Goal: Information Seeking & Learning: Learn about a topic

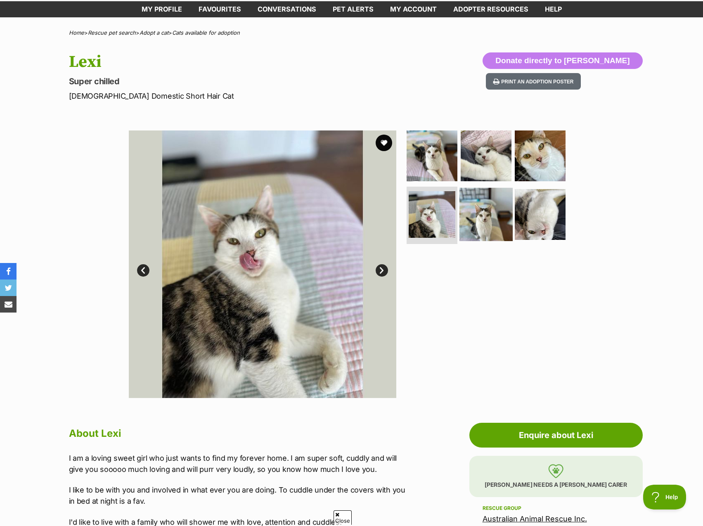
click at [479, 219] on img at bounding box center [485, 213] width 53 height 53
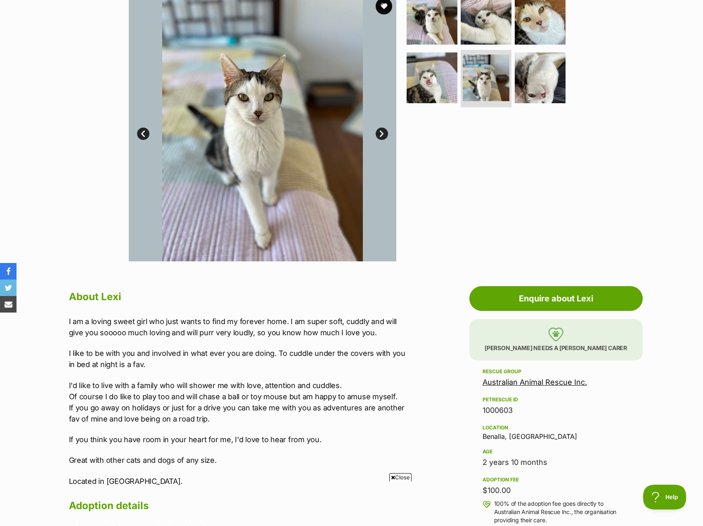
scroll to position [165, 0]
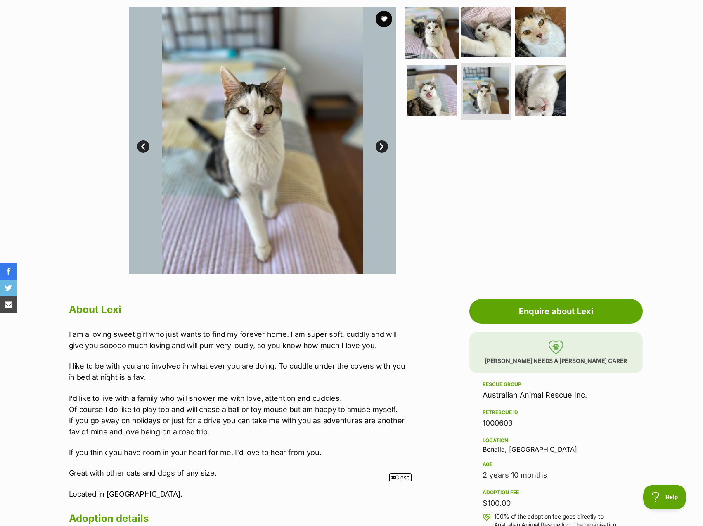
click at [430, 44] on img at bounding box center [431, 31] width 53 height 53
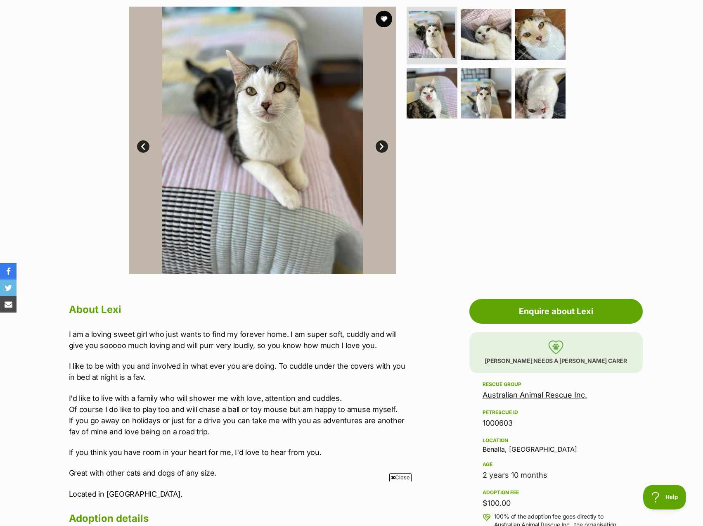
click at [459, 38] on ul at bounding box center [489, 65] width 169 height 117
click at [511, 42] on img at bounding box center [485, 34] width 53 height 53
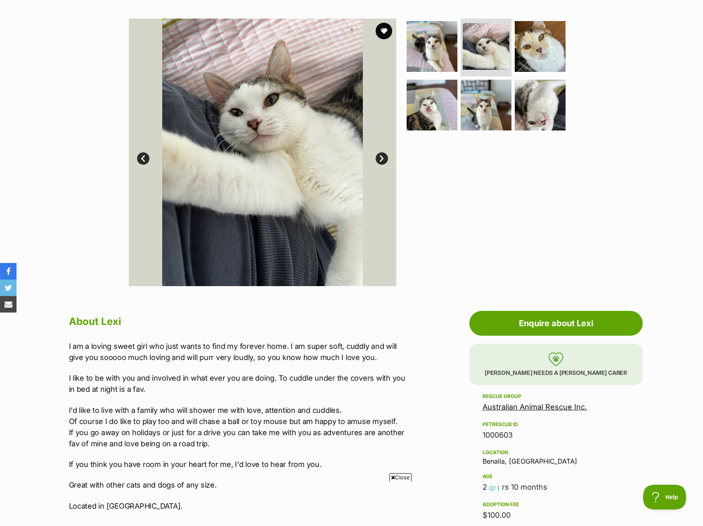
scroll to position [83, 0]
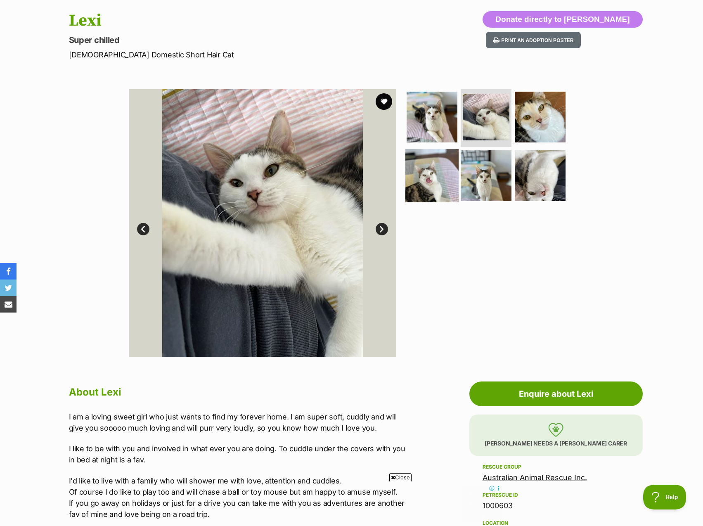
click at [425, 188] on img at bounding box center [431, 175] width 53 height 53
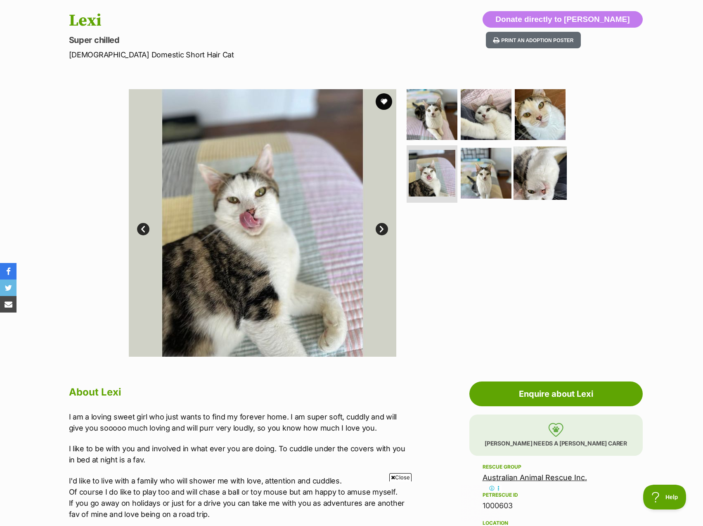
click at [552, 182] on img at bounding box center [539, 172] width 53 height 53
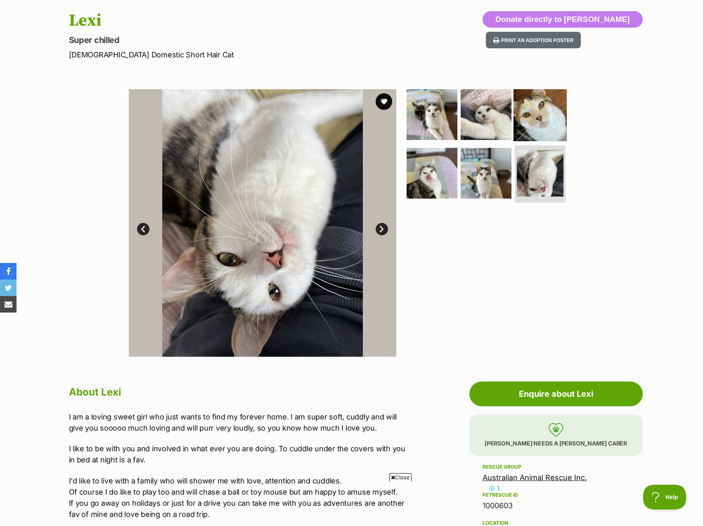
click at [558, 106] on img at bounding box center [539, 114] width 53 height 53
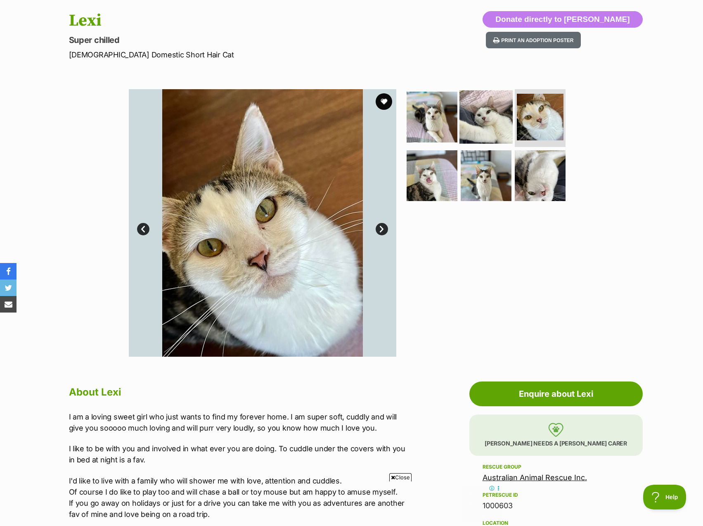
click at [484, 116] on img at bounding box center [485, 116] width 53 height 53
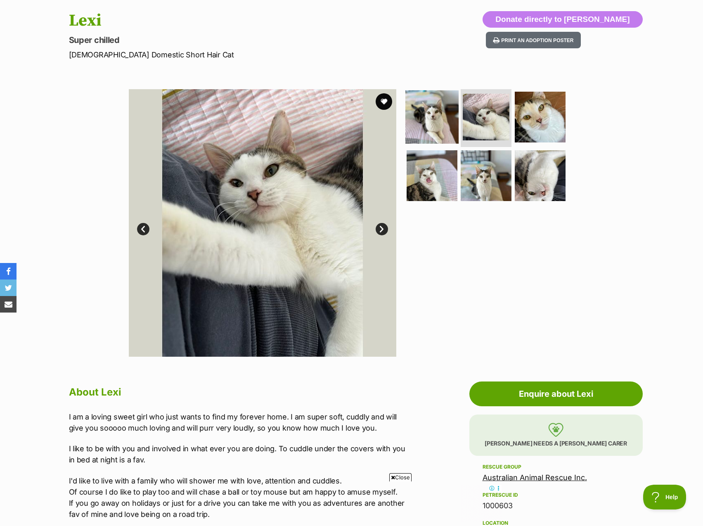
click at [435, 117] on img at bounding box center [431, 116] width 53 height 53
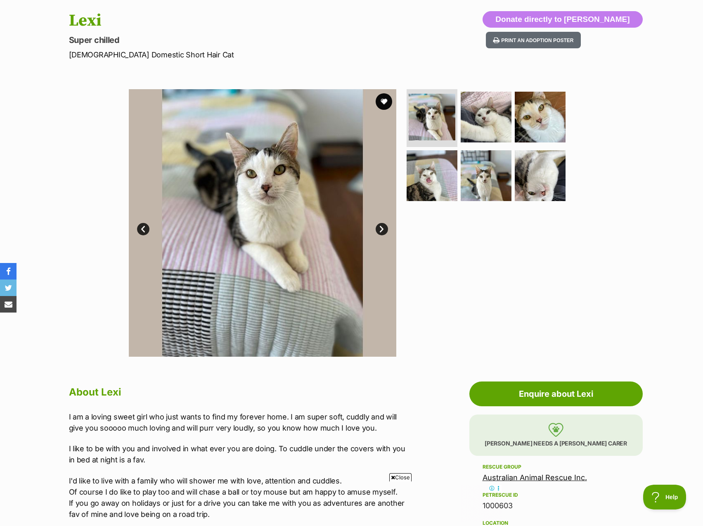
click at [379, 97] on button "favourite" at bounding box center [384, 101] width 17 height 17
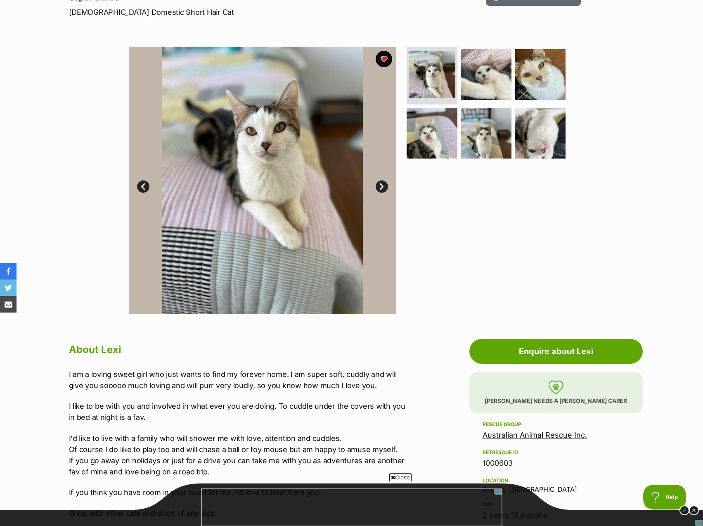
scroll to position [165, 0]
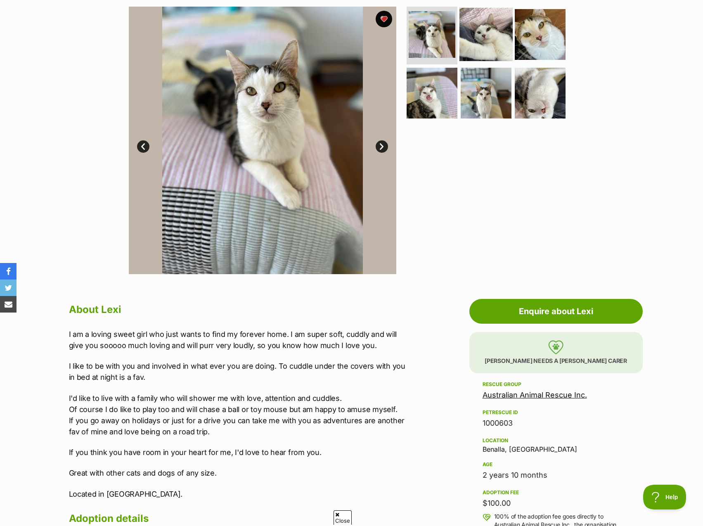
click at [488, 35] on img at bounding box center [485, 34] width 53 height 53
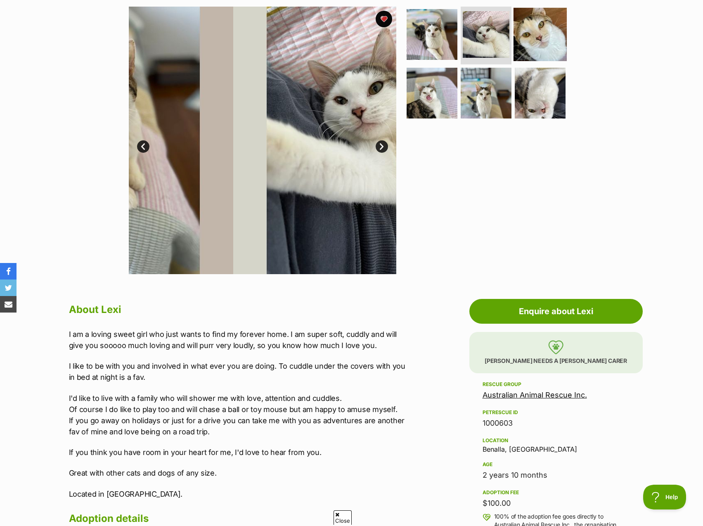
scroll to position [0, 0]
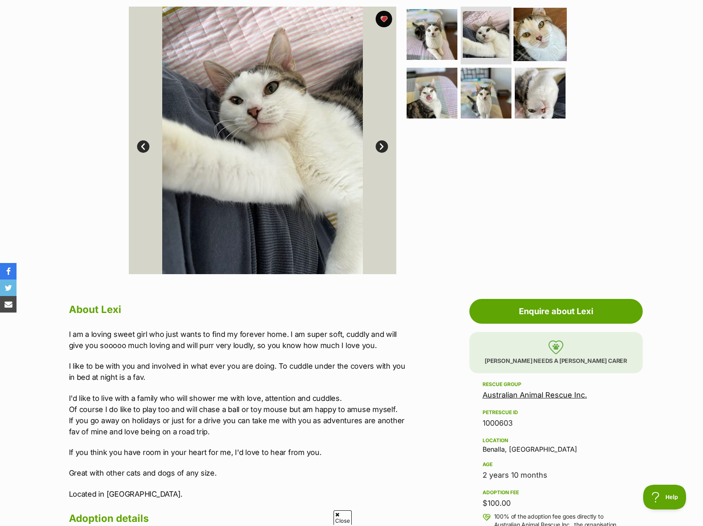
click at [539, 50] on img at bounding box center [539, 34] width 53 height 53
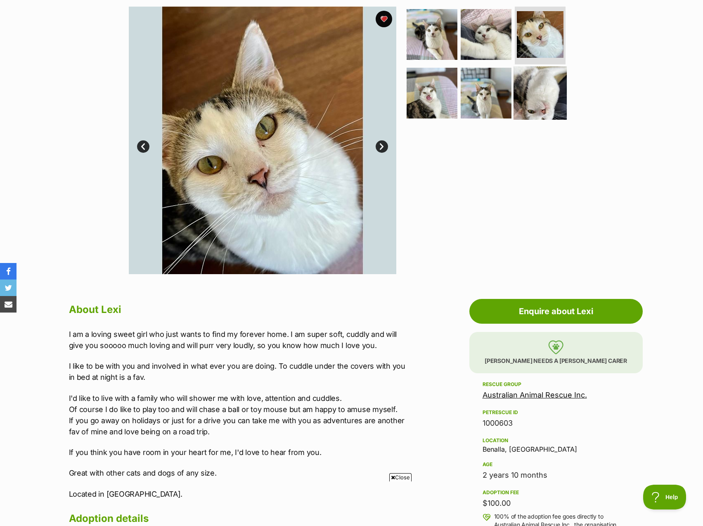
click at [553, 83] on img at bounding box center [539, 92] width 53 height 53
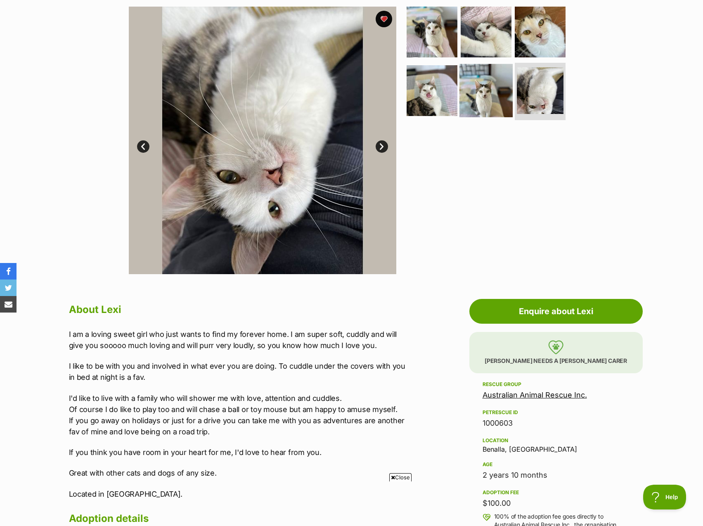
click at [480, 94] on img at bounding box center [485, 90] width 53 height 53
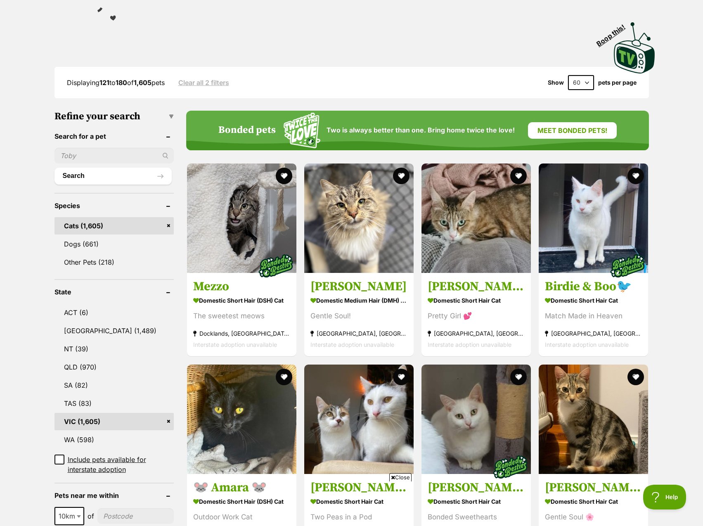
scroll to position [41, 0]
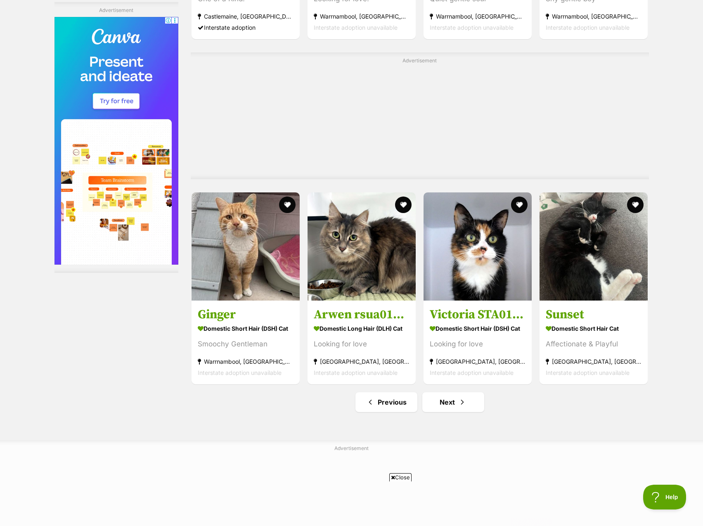
scroll to position [4127, 0]
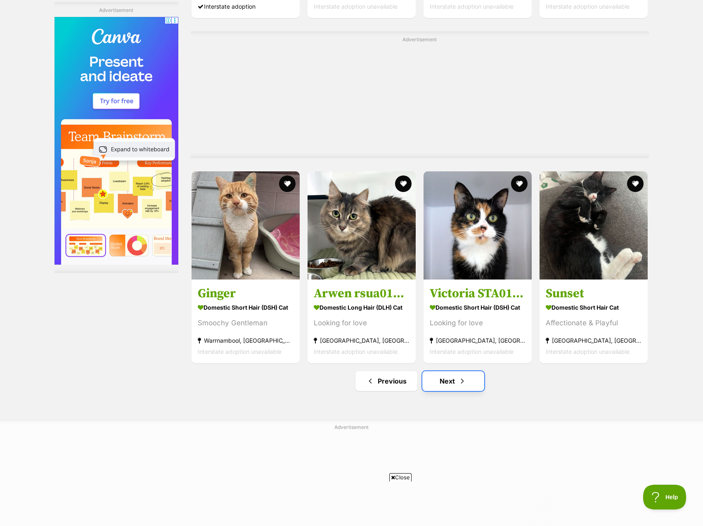
click at [460, 371] on link "Next" at bounding box center [453, 381] width 62 height 20
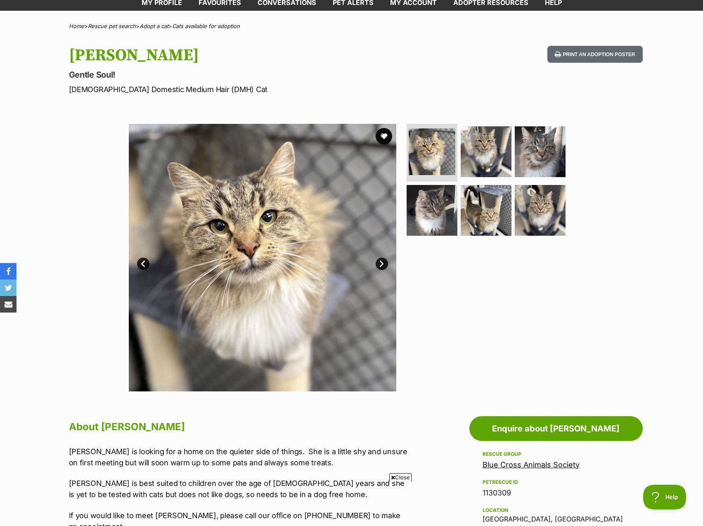
scroll to position [83, 0]
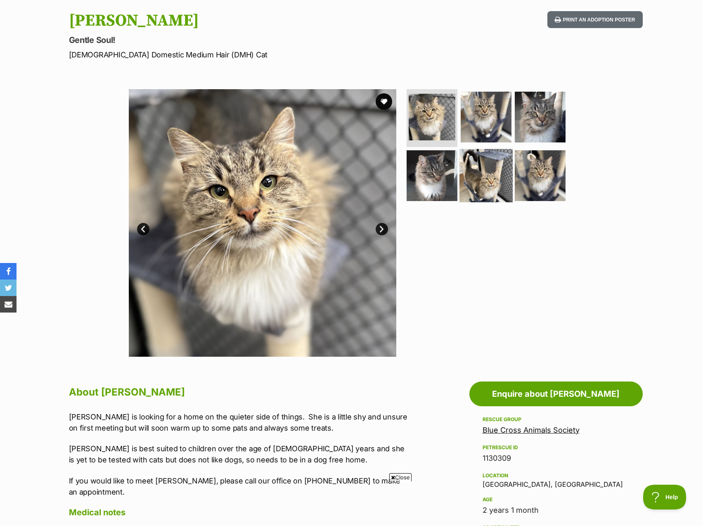
click at [498, 168] on img at bounding box center [485, 175] width 53 height 53
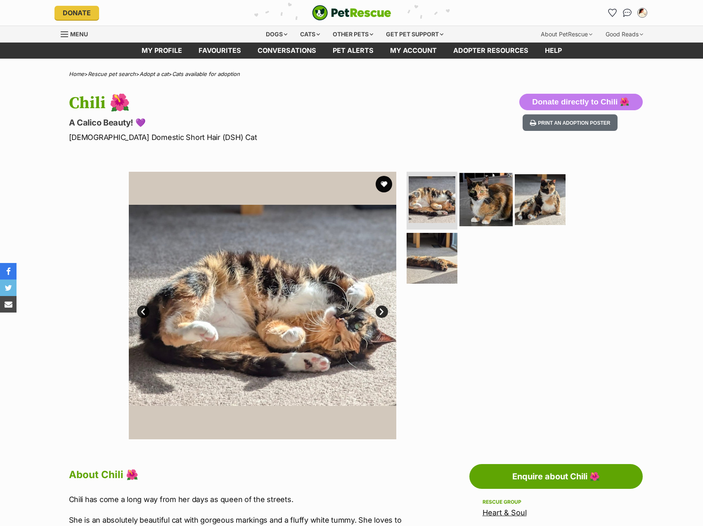
click at [468, 206] on img at bounding box center [485, 199] width 53 height 53
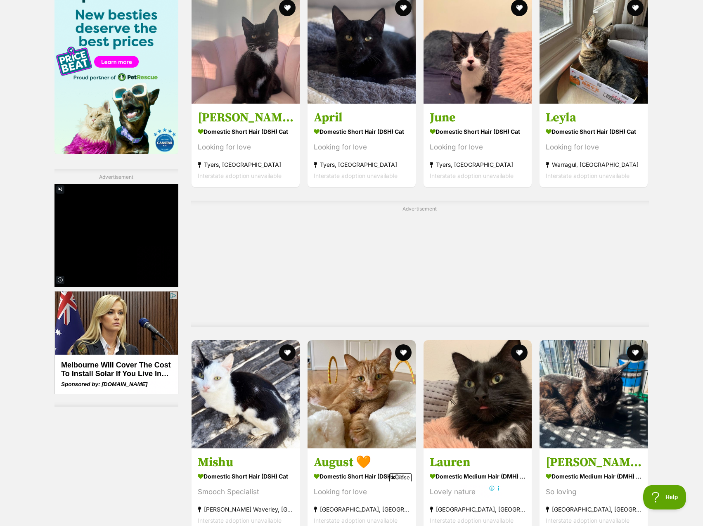
scroll to position [1445, 0]
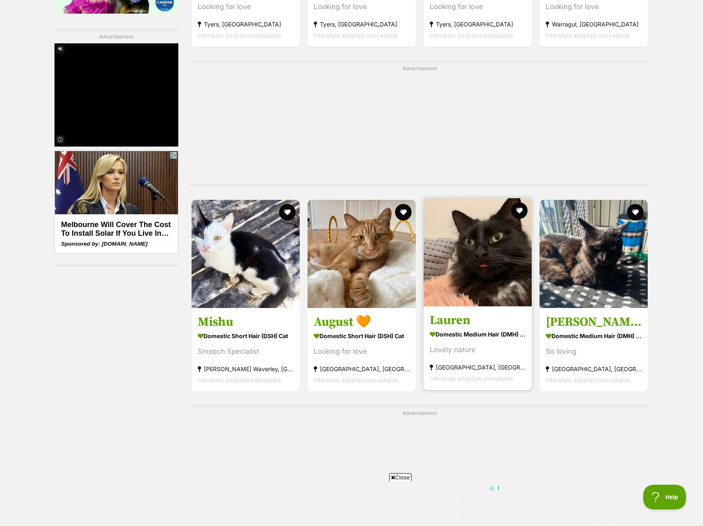
click at [496, 278] on img at bounding box center [477, 252] width 108 height 108
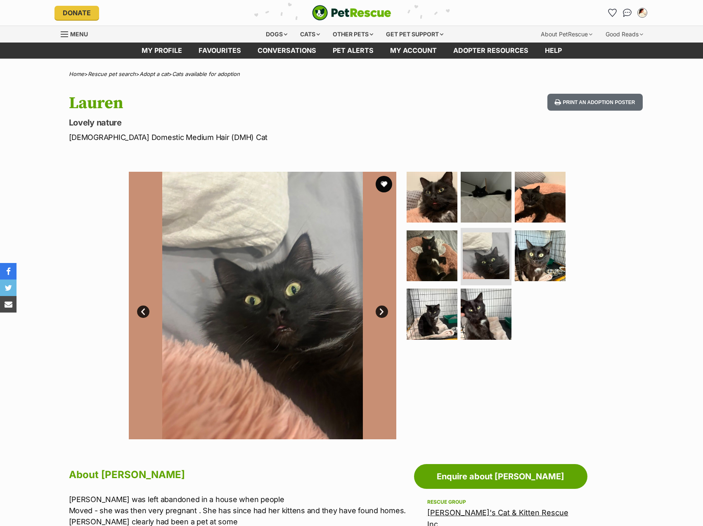
click at [535, 265] on img at bounding box center [540, 255] width 51 height 51
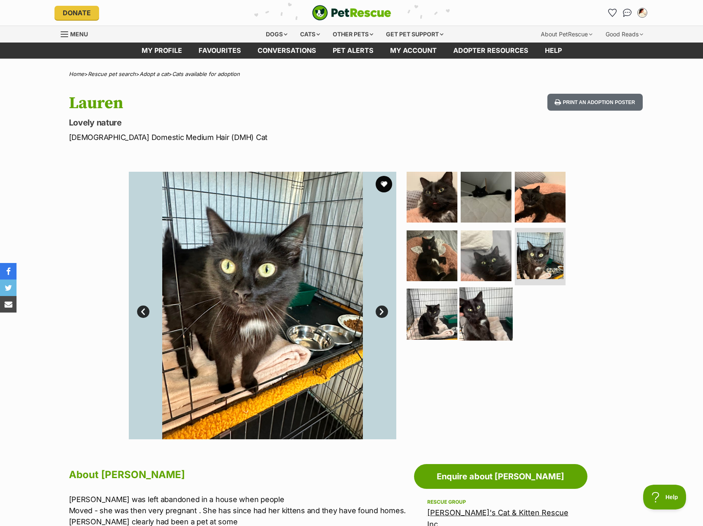
click at [499, 326] on img at bounding box center [485, 313] width 53 height 53
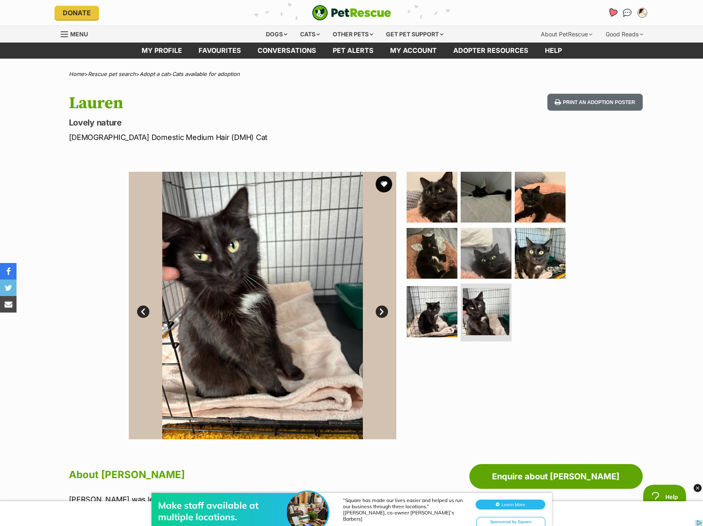
click at [613, 18] on link "Favourites" at bounding box center [612, 13] width 17 height 17
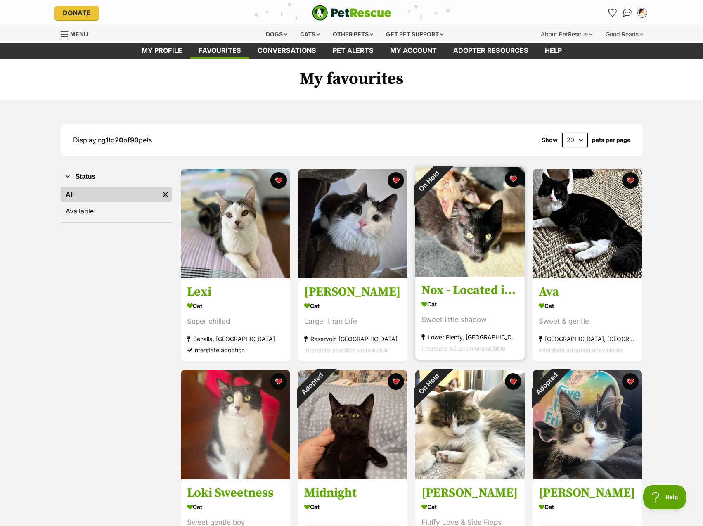
click at [449, 296] on h3 "Nox - Located in [GEOGRAPHIC_DATA]" at bounding box center [469, 291] width 97 height 16
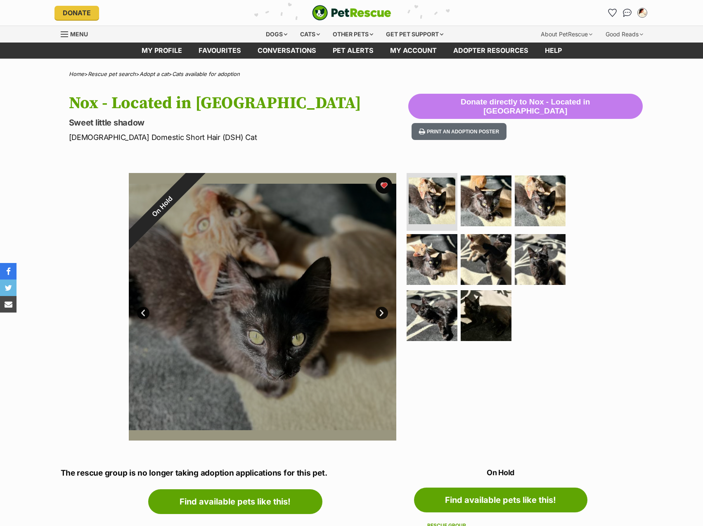
click at [456, 334] on img at bounding box center [432, 315] width 51 height 51
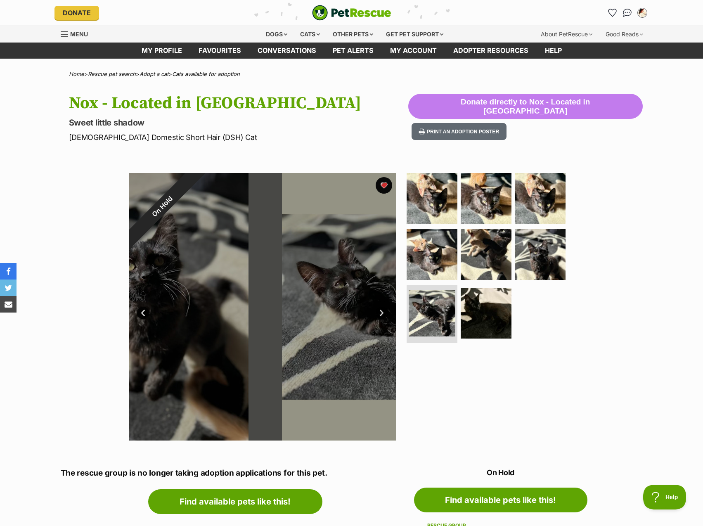
click at [512, 230] on ul at bounding box center [489, 259] width 169 height 173
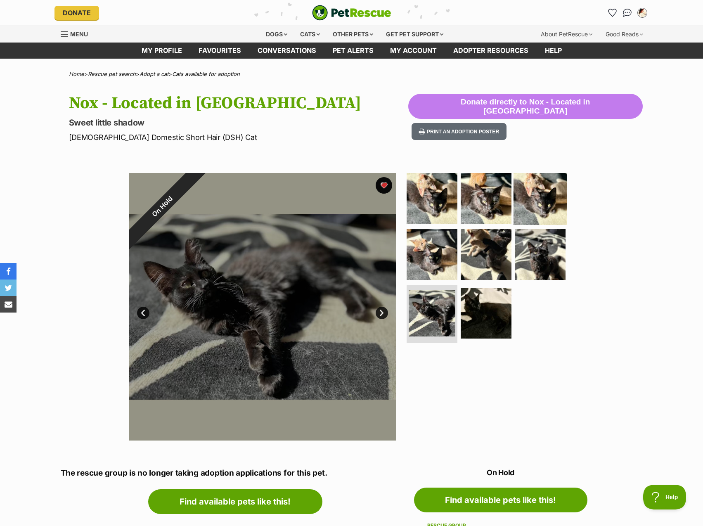
click at [522, 208] on img at bounding box center [539, 198] width 53 height 53
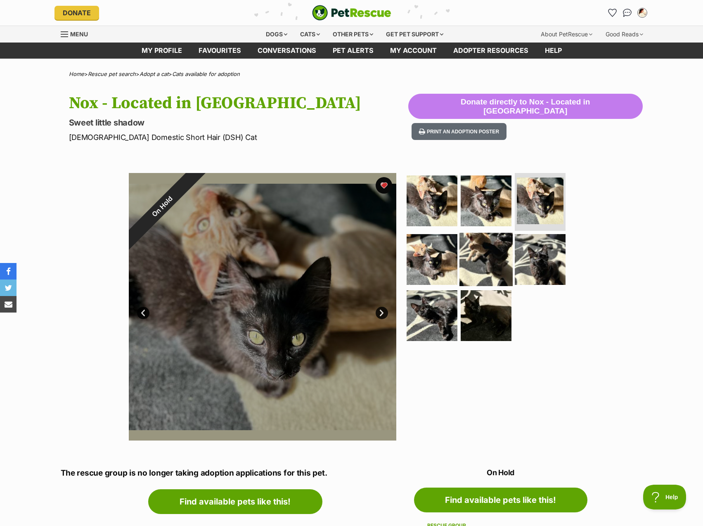
click at [485, 252] on img at bounding box center [485, 259] width 53 height 53
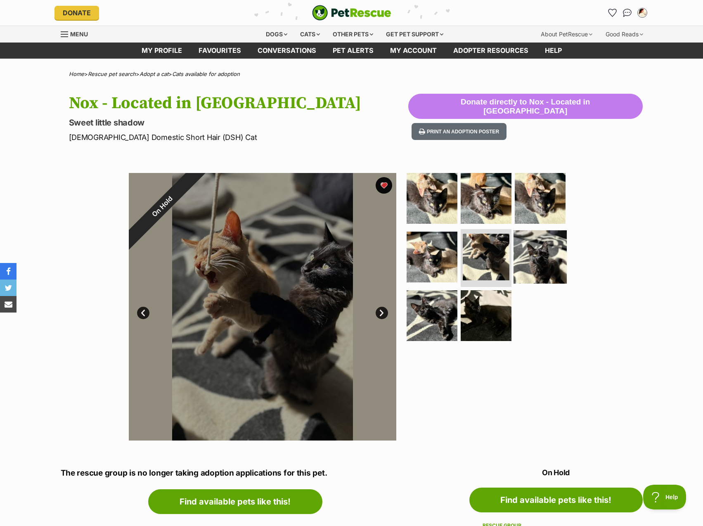
click at [548, 270] on img at bounding box center [539, 256] width 53 height 53
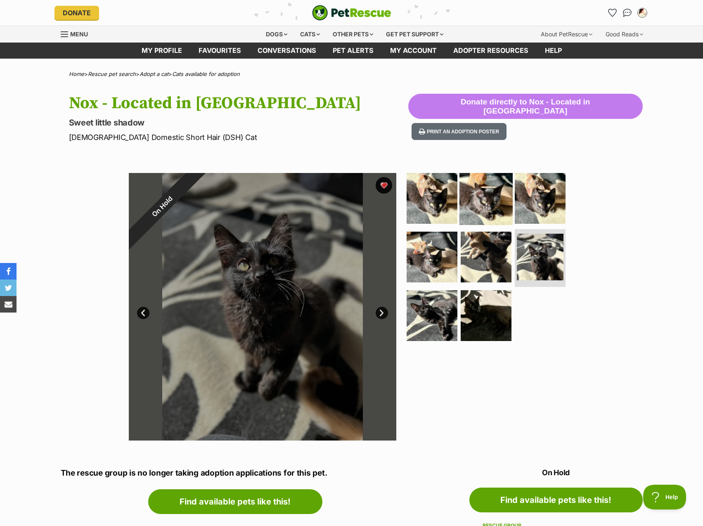
click at [500, 192] on img at bounding box center [485, 198] width 53 height 53
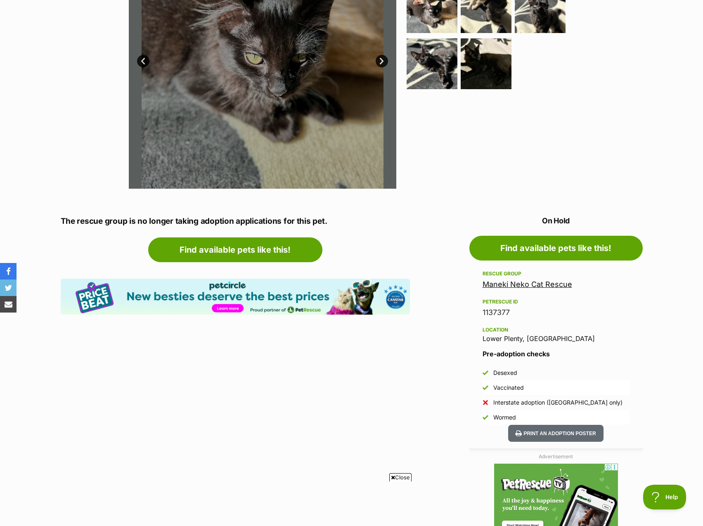
scroll to position [289, 0]
